Goal: Check status: Check status

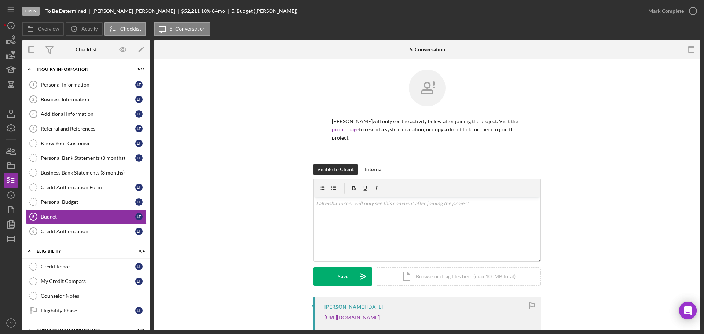
scroll to position [520, 0]
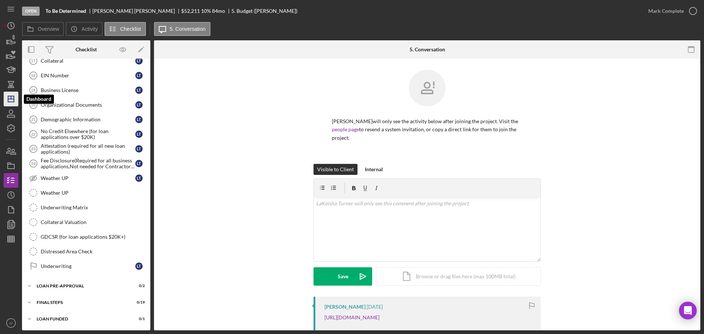
click at [10, 99] on line "button" at bounding box center [11, 99] width 6 height 0
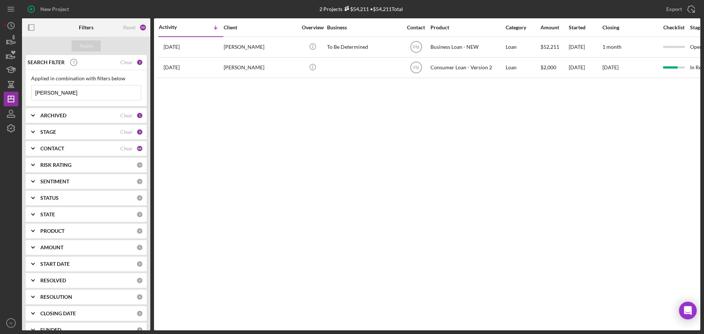
click at [54, 92] on input "[PERSON_NAME]" at bounding box center [86, 92] width 109 height 15
drag, startPoint x: 54, startPoint y: 92, endPoint x: 13, endPoint y: 87, distance: 40.6
click at [16, 94] on div "New Project 2 Projects $54,211 • $54,211 Total [PERSON_NAME] Export Icon/Export…" at bounding box center [352, 165] width 697 height 330
type input "[PERSON_NAME]"
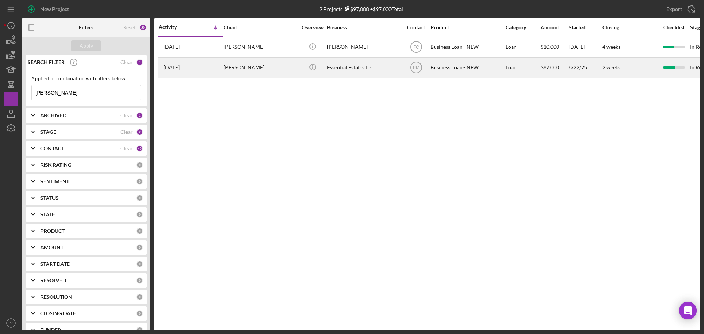
click at [238, 66] on div "[PERSON_NAME]" at bounding box center [260, 67] width 73 height 19
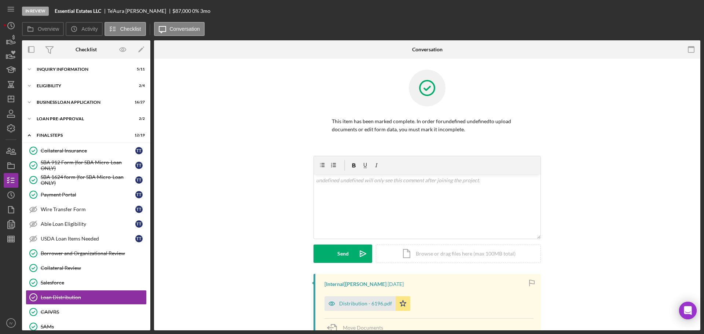
scroll to position [103, 0]
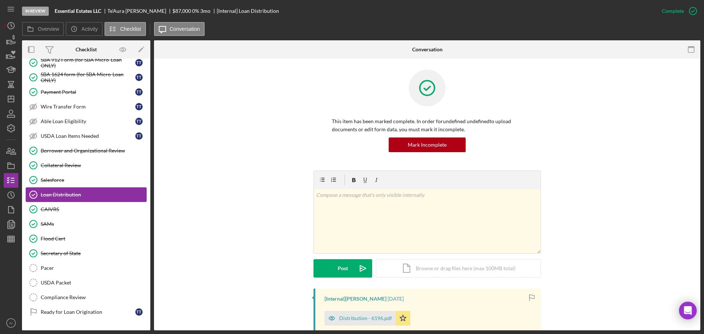
click at [66, 195] on div "Loan Distribution" at bounding box center [94, 195] width 106 height 6
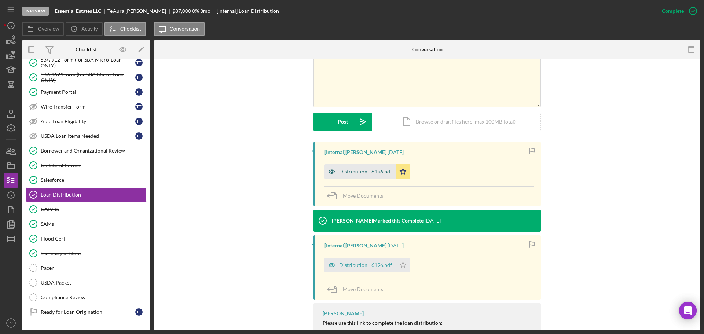
click at [365, 172] on div "Distribution - 6196.pdf" at bounding box center [365, 172] width 53 height 6
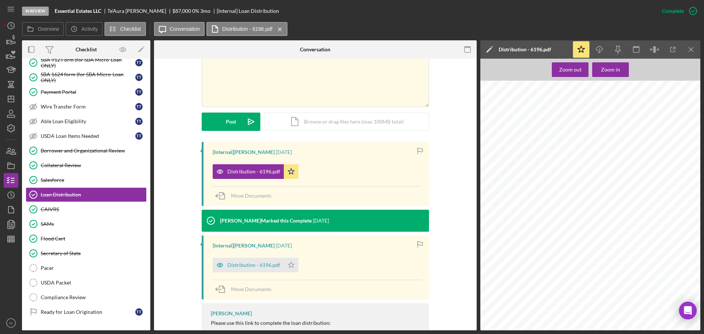
scroll to position [917, 0]
click at [523, 249] on span "[STREET_ADDRESS]" at bounding box center [520, 250] width 39 height 4
drag, startPoint x: 526, startPoint y: 249, endPoint x: 509, endPoint y: 250, distance: 17.6
click at [509, 250] on div "the Closing Date. ACH Payment Date should be on the 1st, the 5th, or the 15th. …" at bounding box center [592, 180] width 224 height 290
click at [515, 250] on span "[STREET_ADDRESS]" at bounding box center [520, 250] width 39 height 4
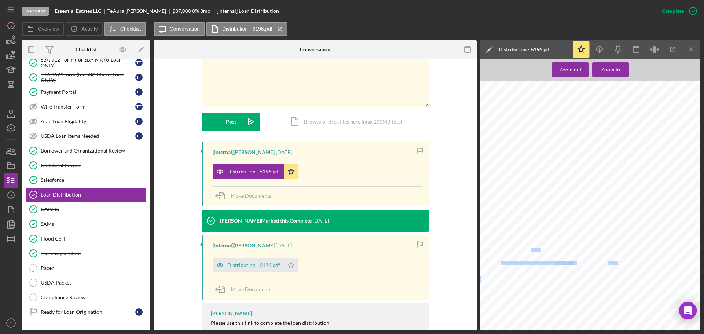
drag, startPoint x: 524, startPoint y: 250, endPoint x: 495, endPoint y: 250, distance: 29.7
click at [495, 250] on div "the Closing Date. ACH Payment Date should be on the 1st, the 5th, or the 15th. …" at bounding box center [592, 180] width 224 height 290
click at [512, 249] on span "[STREET_ADDRESS]" at bounding box center [520, 250] width 39 height 4
